Goal: Transaction & Acquisition: Purchase product/service

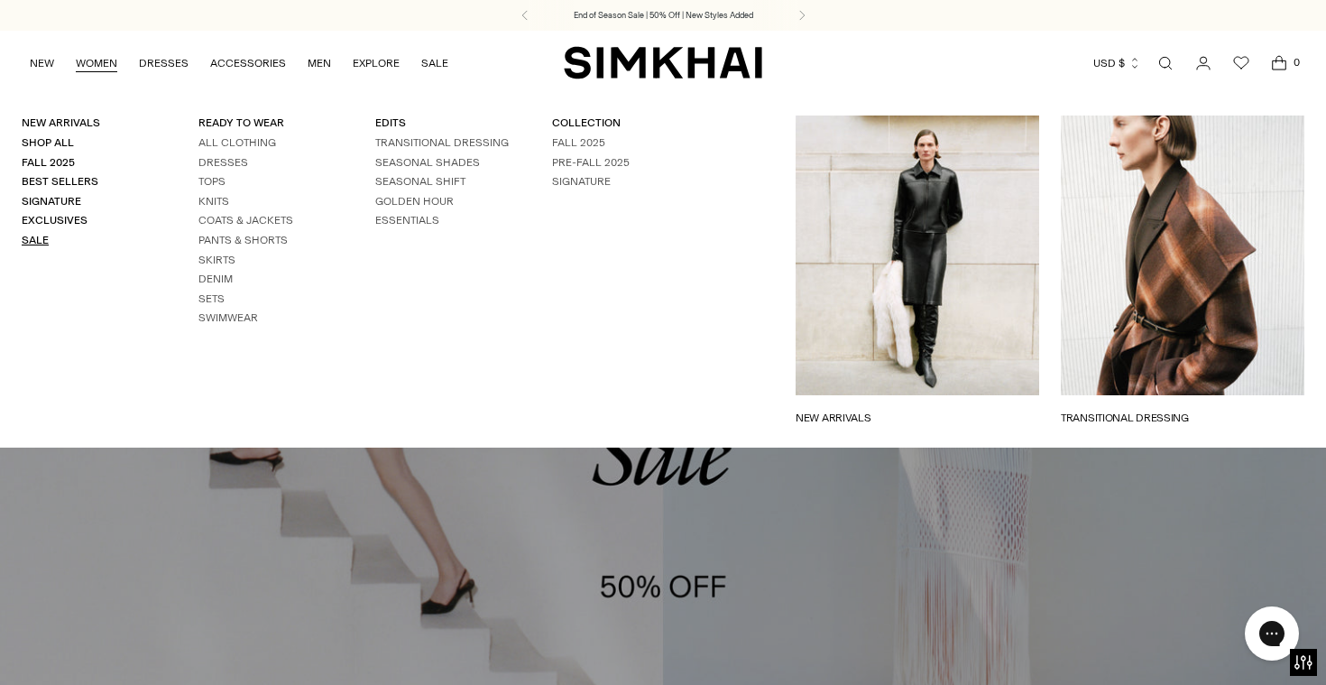
click at [46, 234] on link "Sale" at bounding box center [35, 240] width 27 height 13
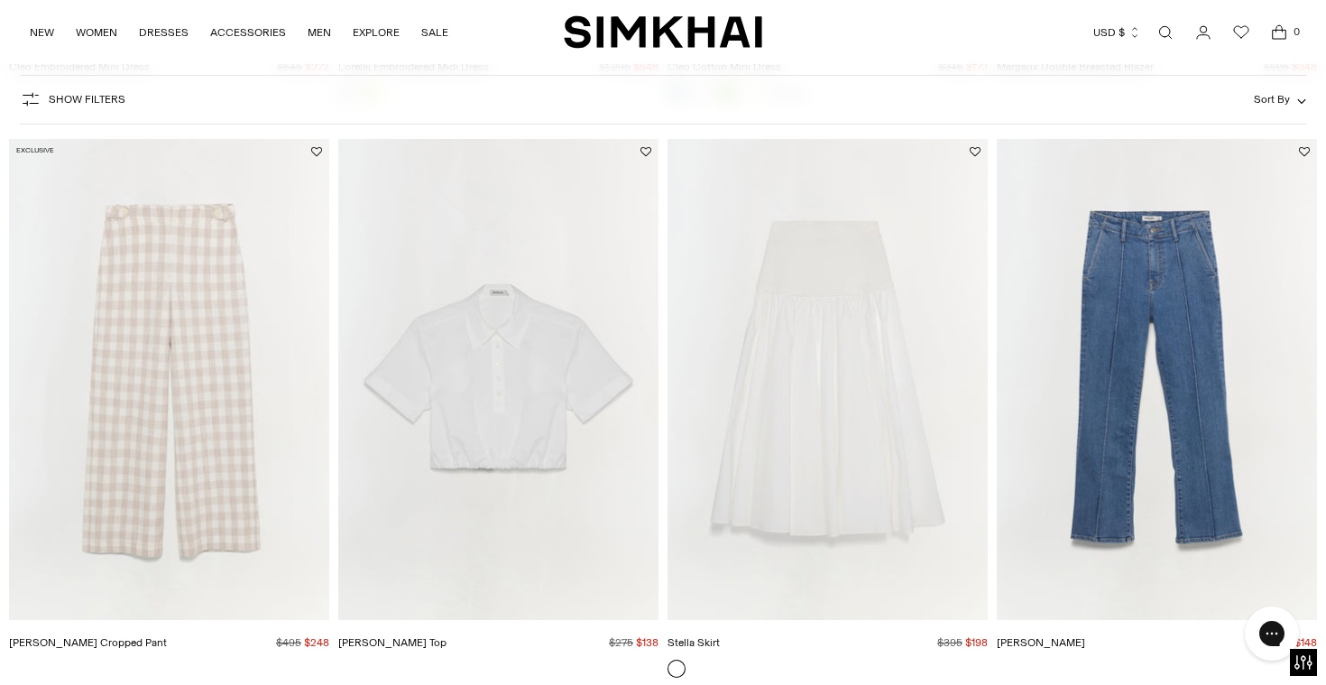
scroll to position [1839, 0]
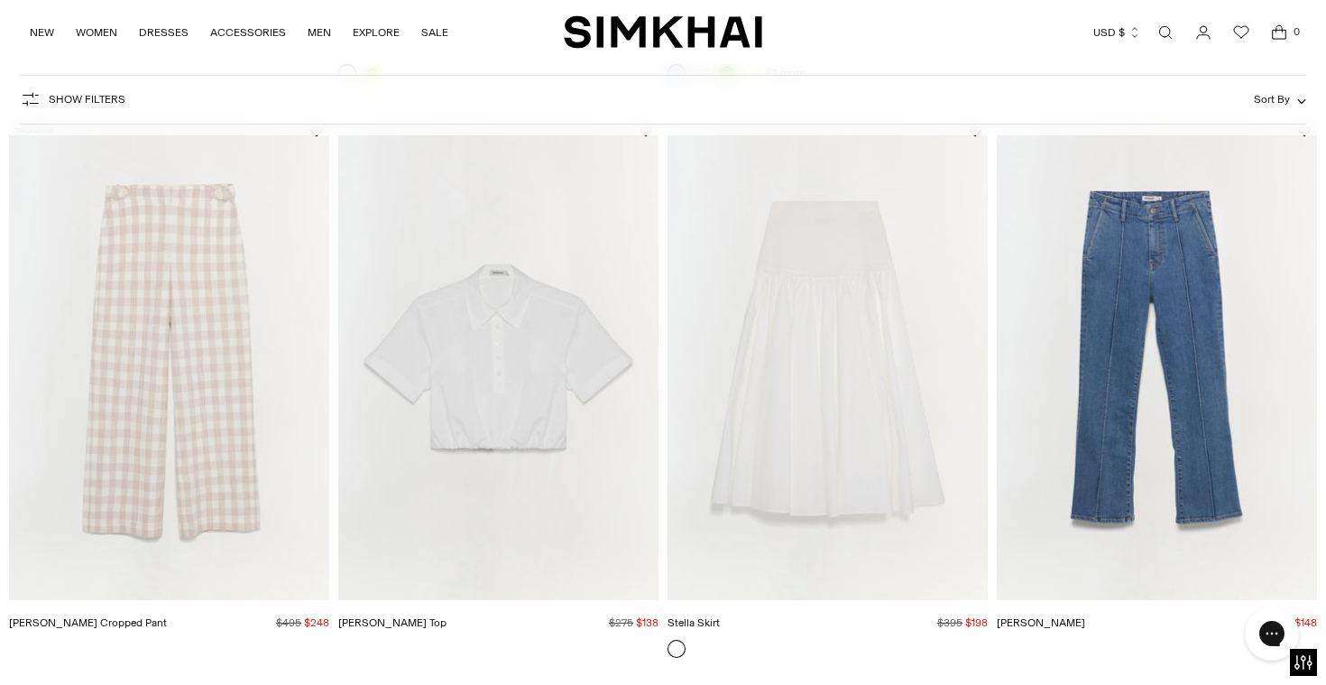
click at [0, 0] on img "Stella Skirt" at bounding box center [0, 0] width 0 height 0
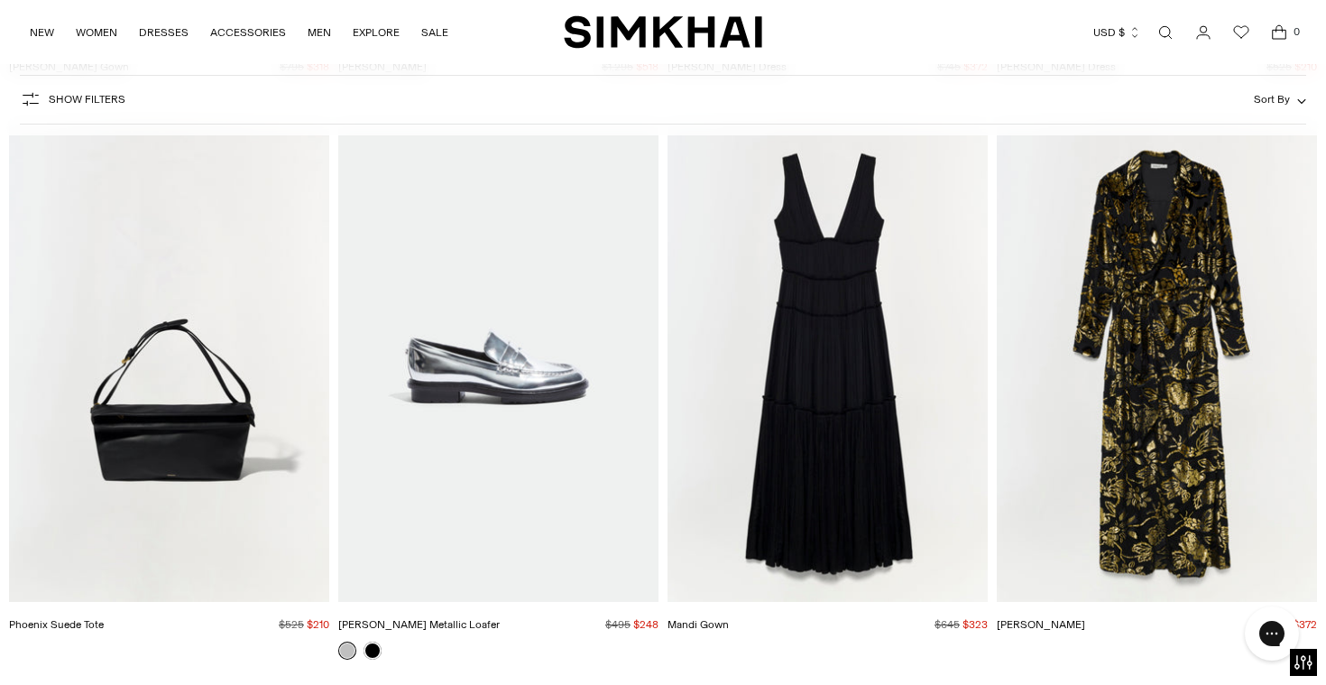
scroll to position [29382, 0]
